Goal: Transaction & Acquisition: Purchase product/service

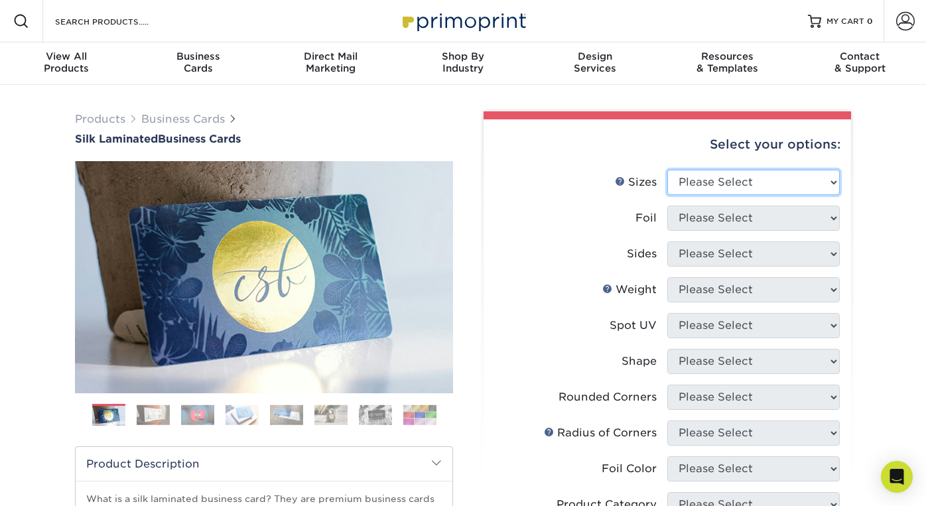
click at [835, 184] on select "Please Select 1.5" x 3.5" - Mini 1.75" x 3.5" - Mini 2" x 2" - Square 2" x 3" -…" at bounding box center [753, 182] width 172 height 25
select select "2.00x3.50"
click at [667, 170] on select "Please Select 1.5" x 3.5" - Mini 1.75" x 3.5" - Mini 2" x 2" - Square 2" x 3" -…" at bounding box center [753, 182] width 172 height 25
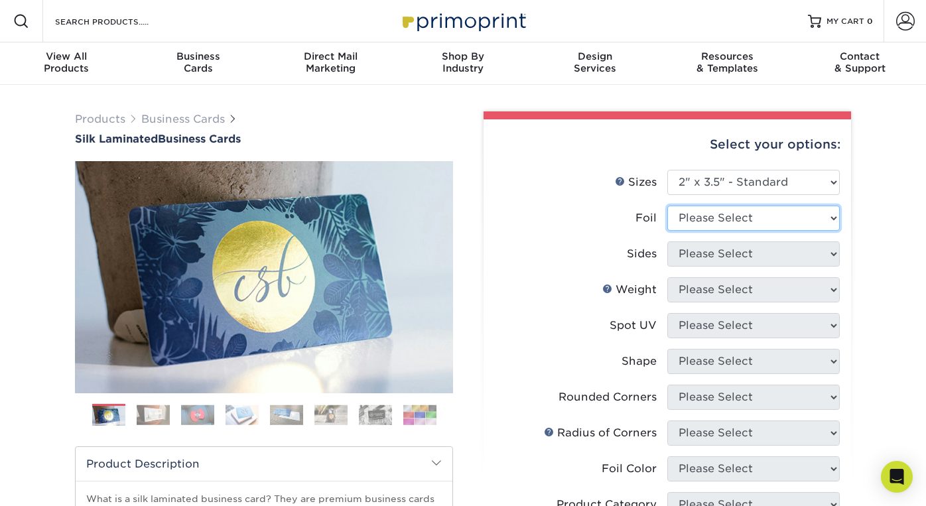
click at [833, 217] on select "Please Select Yes No" at bounding box center [753, 218] width 172 height 25
select select "1"
click at [667, 206] on select "Please Select Yes No" at bounding box center [753, 218] width 172 height 25
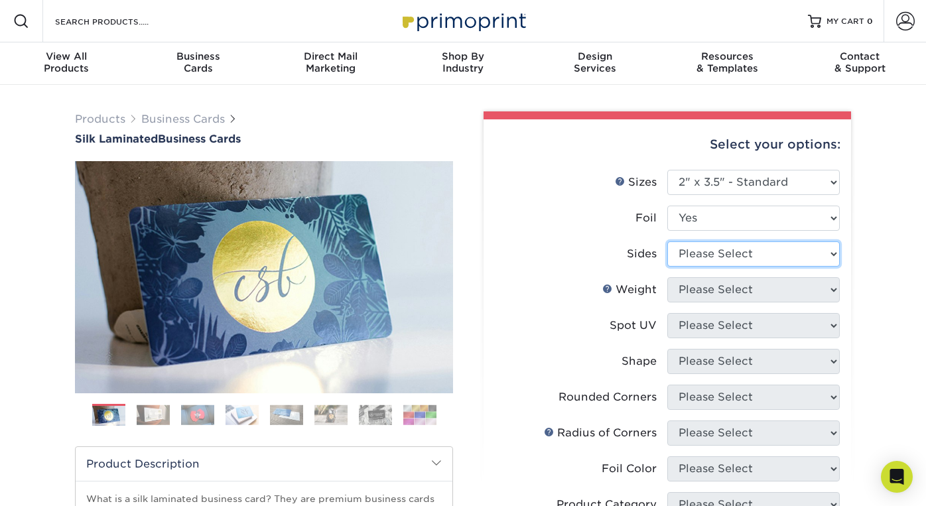
click at [833, 257] on select "Please Select Print Both Sides - Foil Both Sides Print Both Sides - Foil Front …" at bounding box center [753, 253] width 172 height 25
select select "e9e9dfb3-fba1-4d60-972c-fd9ca5904d33"
click at [667, 241] on select "Please Select Print Both Sides - Foil Both Sides Print Both Sides - Foil Front …" at bounding box center [753, 253] width 172 height 25
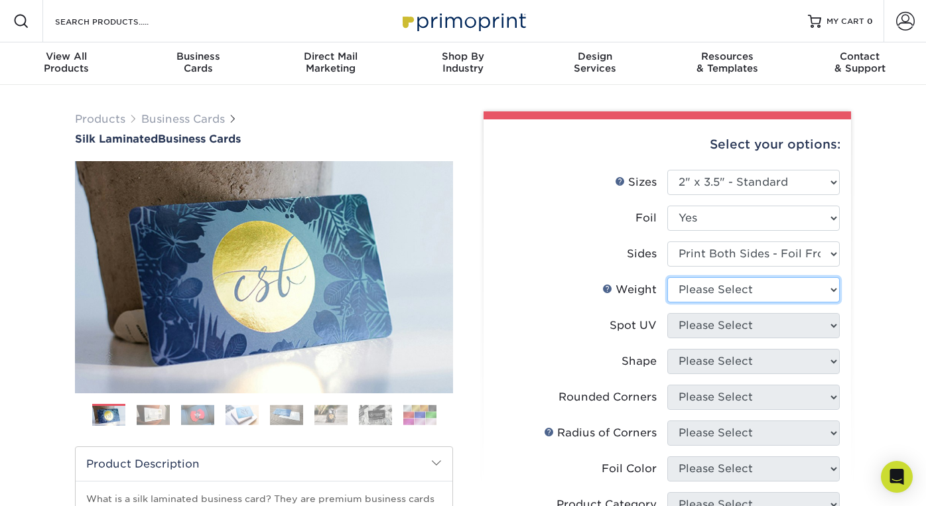
click at [827, 288] on select "Please Select 16PT" at bounding box center [753, 289] width 172 height 25
select select "16PT"
click at [667, 277] on select "Please Select 16PT" at bounding box center [753, 289] width 172 height 25
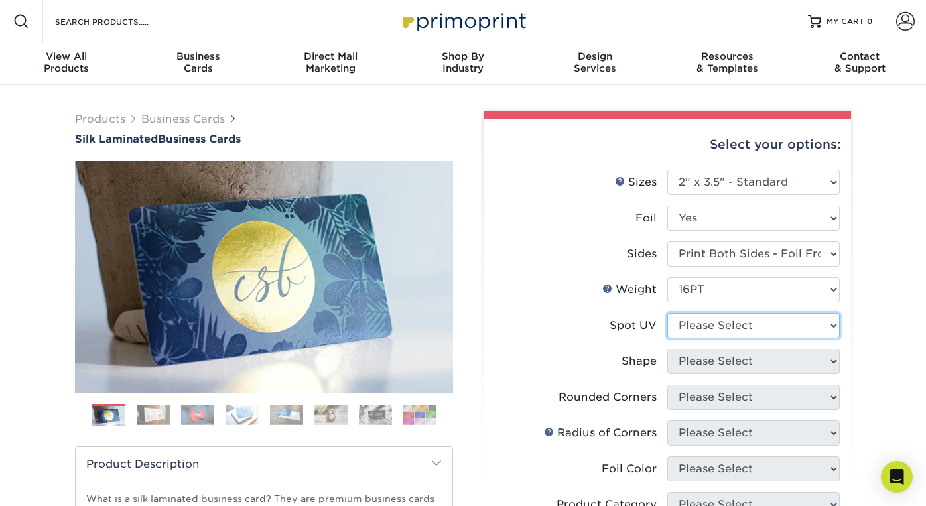
click at [837, 324] on select "Please Select No Spot UV Front and Back (Both Sides) Front Only Back Only" at bounding box center [753, 325] width 172 height 25
select select "1"
click at [667, 313] on select "Please Select No Spot UV Front and Back (Both Sides) Front Only Back Only" at bounding box center [753, 325] width 172 height 25
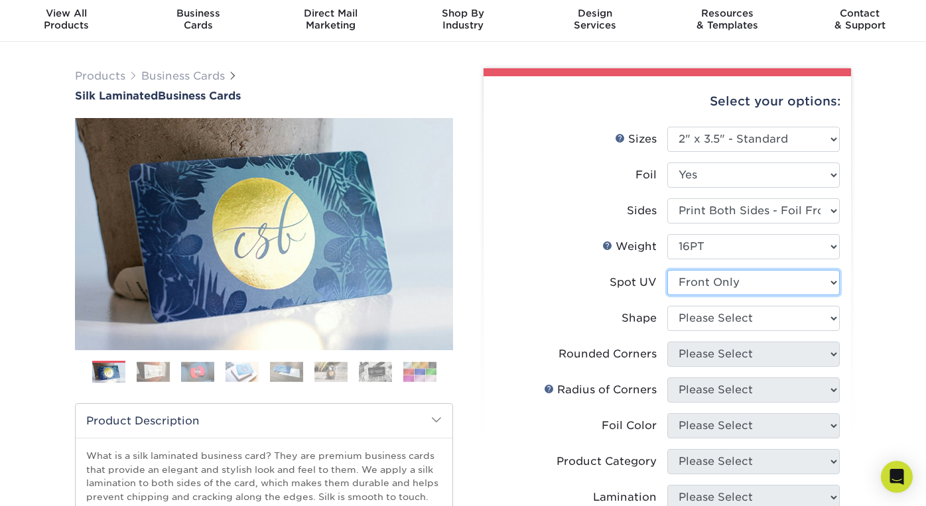
scroll to position [50, 0]
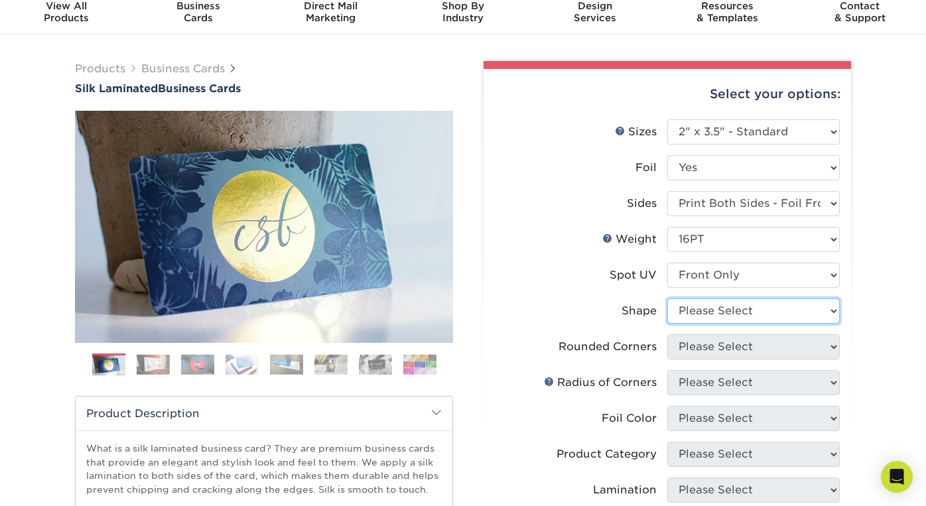
click at [833, 312] on select "Please Select Standard" at bounding box center [753, 310] width 172 height 25
select select "standard"
click at [667, 298] on select "Please Select Standard" at bounding box center [753, 310] width 172 height 25
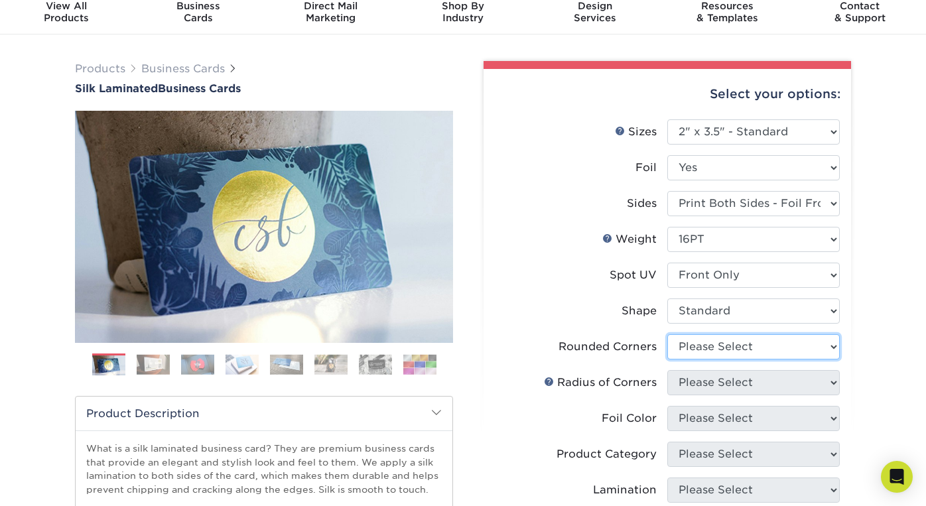
click at [836, 346] on select "Please Select Yes - Round 2 Corners Yes - Round 4 Corners No" at bounding box center [753, 346] width 172 height 25
select select "76a3b848-63b4-4449-aad1-d9e81d5a60f5"
click at [667, 334] on select "Please Select Yes - Round 2 Corners Yes - Round 4 Corners No" at bounding box center [753, 346] width 172 height 25
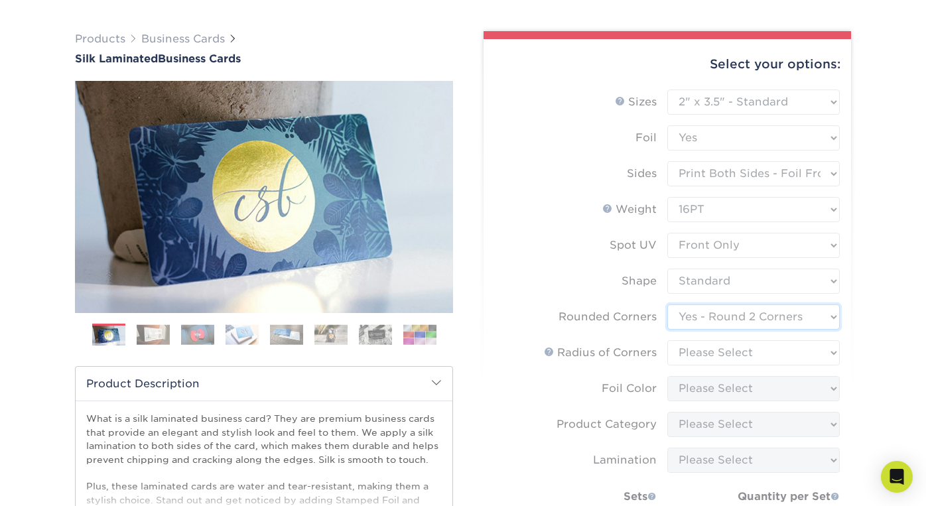
scroll to position [88, 0]
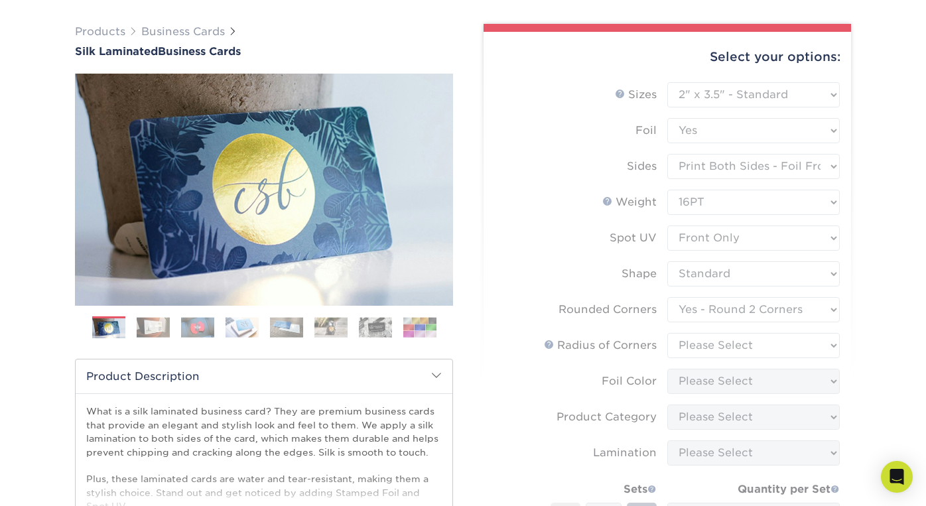
click at [835, 346] on form "Sizes Help Sizes Please Select 1.5" x 3.5" - Mini 1.75" x 3.5" - Mini 2" x 2" -…" at bounding box center [667, 356] width 346 height 548
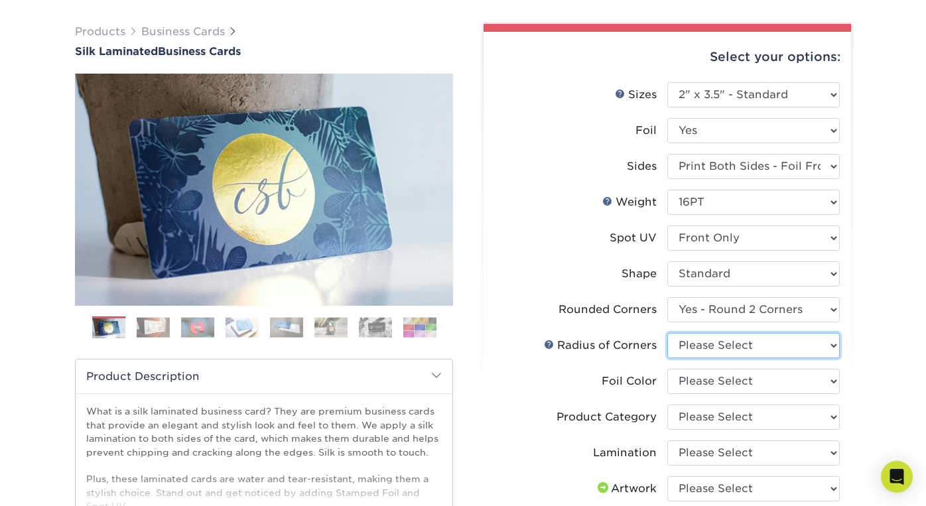
click at [835, 346] on select "Please Select Rounded 1/8" Rounded 1/4"" at bounding box center [753, 345] width 172 height 25
select select "589680c7-ee9a-431b-9d12-d7aeb1386a97"
click at [667, 333] on select "Please Select Rounded 1/8" Rounded 1/4"" at bounding box center [753, 345] width 172 height 25
click at [834, 384] on select "Please Select Silver Foil Black Foil Blue Foil Copper Foil Gold Foil Red Foil R…" at bounding box center [753, 381] width 172 height 25
select select "a834dd52-fe06-4ed6-9a86-5bd3c2d02515"
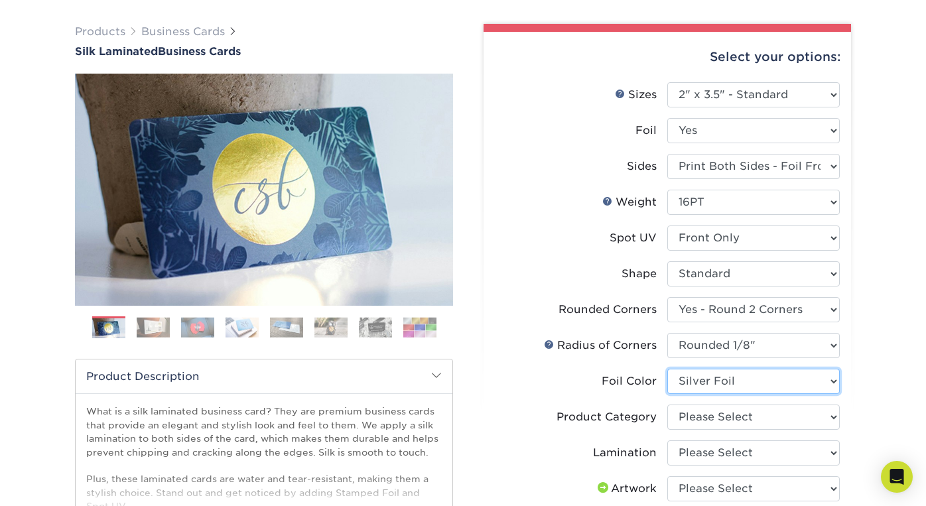
click at [667, 369] on select "Please Select Silver Foil Black Foil Blue Foil Copper Foil Gold Foil Red Foil R…" at bounding box center [753, 381] width 172 height 25
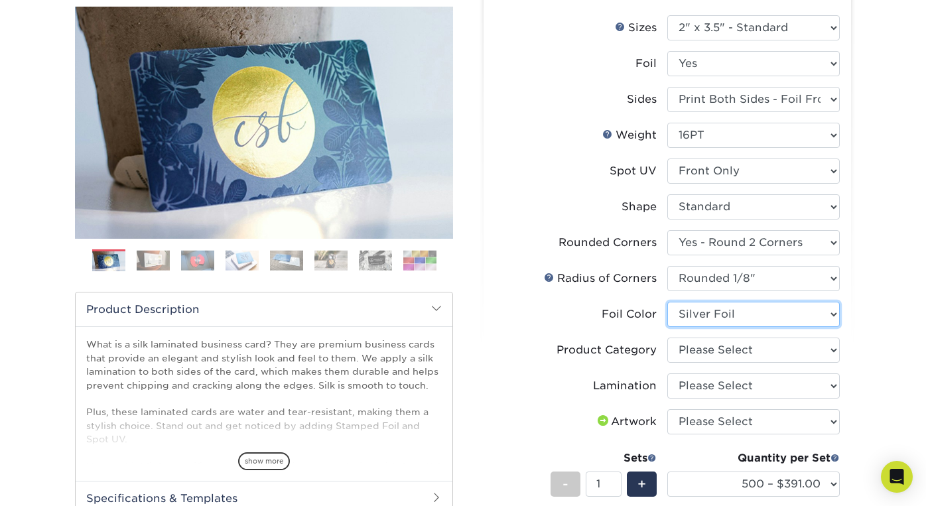
scroll to position [155, 0]
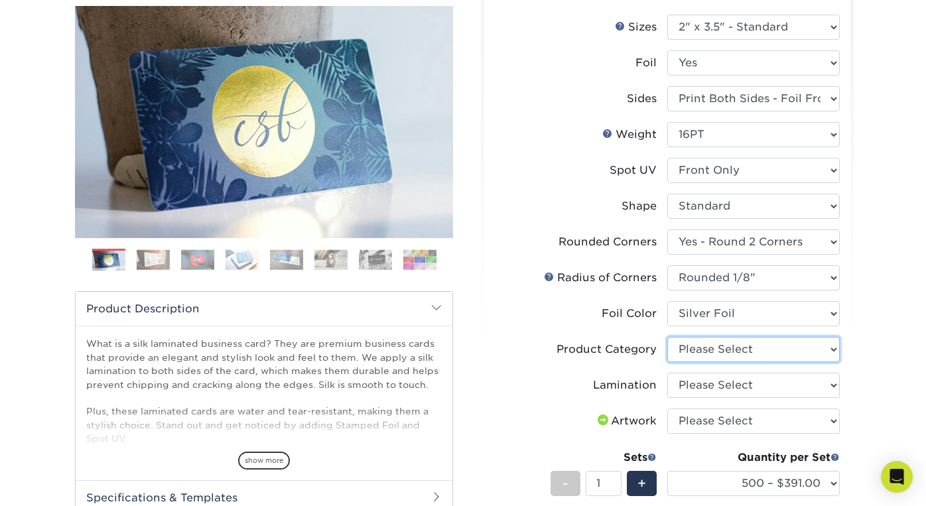
click at [835, 348] on select "Please Select Business Cards" at bounding box center [753, 349] width 172 height 25
select select "3b5148f1-0588-4f88-a218-97bcfdce65c1"
click at [667, 337] on select "Please Select Business Cards" at bounding box center [753, 349] width 172 height 25
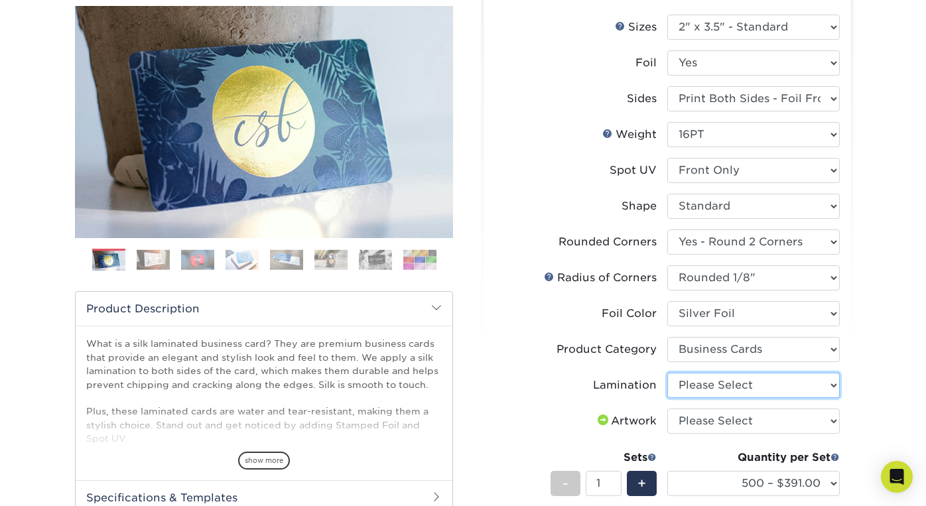
click at [819, 386] on select "Please Select Silk" at bounding box center [753, 385] width 172 height 25
select select "ccacb42f-45f7-42d3-bbd3-7c8421cf37f0"
click at [667, 373] on select "Please Select Silk" at bounding box center [753, 385] width 172 height 25
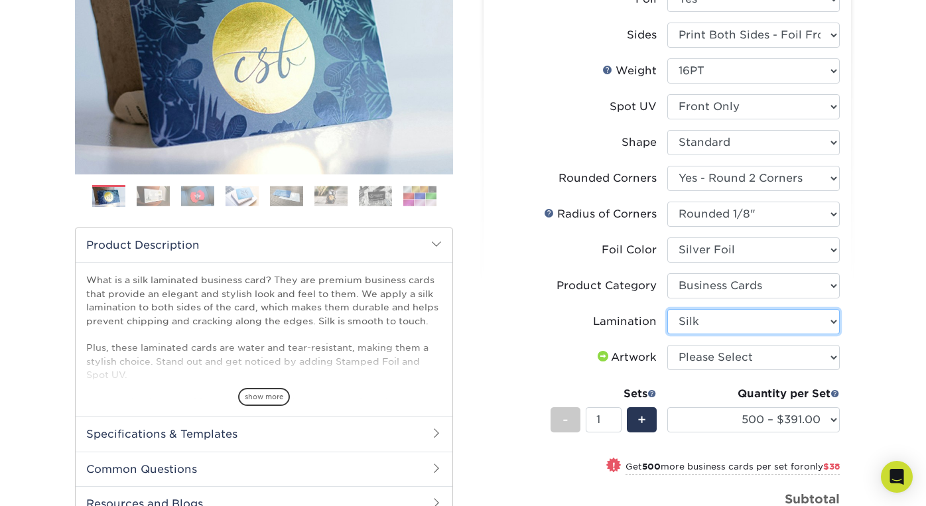
scroll to position [221, 0]
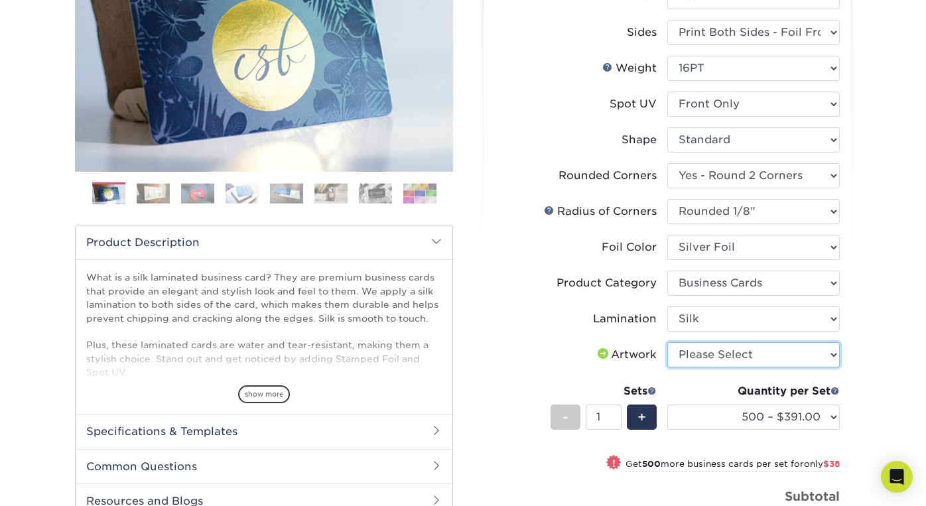
click at [816, 357] on select "Please Select I will upload files I need a design - $100" at bounding box center [753, 354] width 172 height 25
select select "upload"
click at [667, 342] on select "Please Select I will upload files I need a design - $100" at bounding box center [753, 354] width 172 height 25
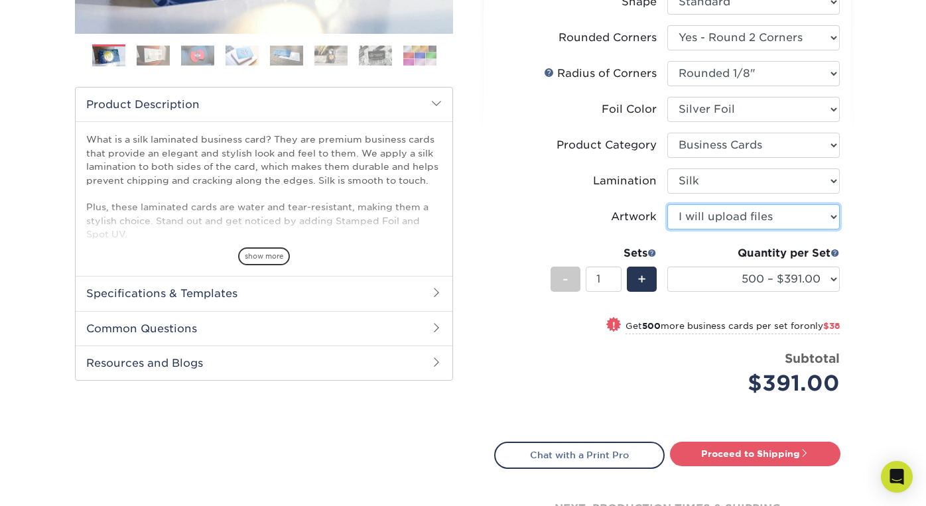
scroll to position [363, 0]
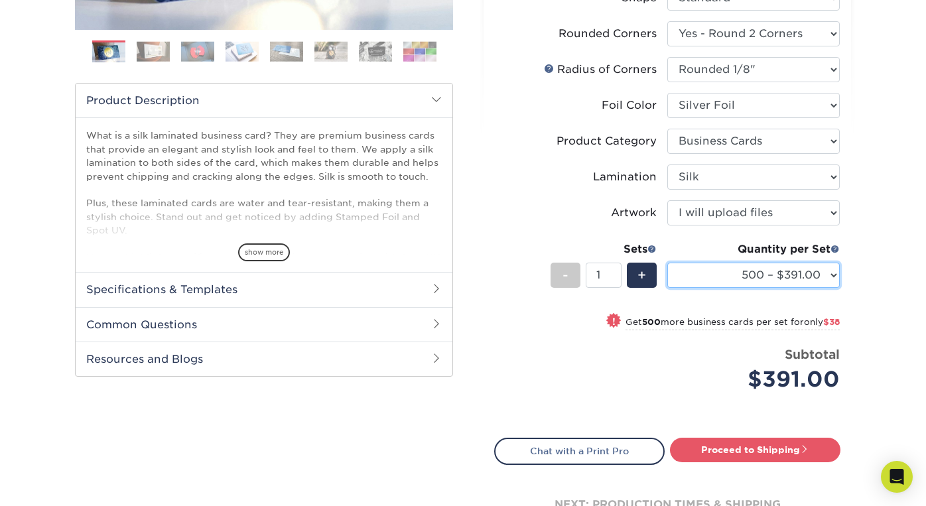
click at [835, 272] on select "500 – $391.00 1000 – $429.00 2500 – $997.00 5000 – $1839.00" at bounding box center [753, 275] width 172 height 25
